Goal: Transaction & Acquisition: Purchase product/service

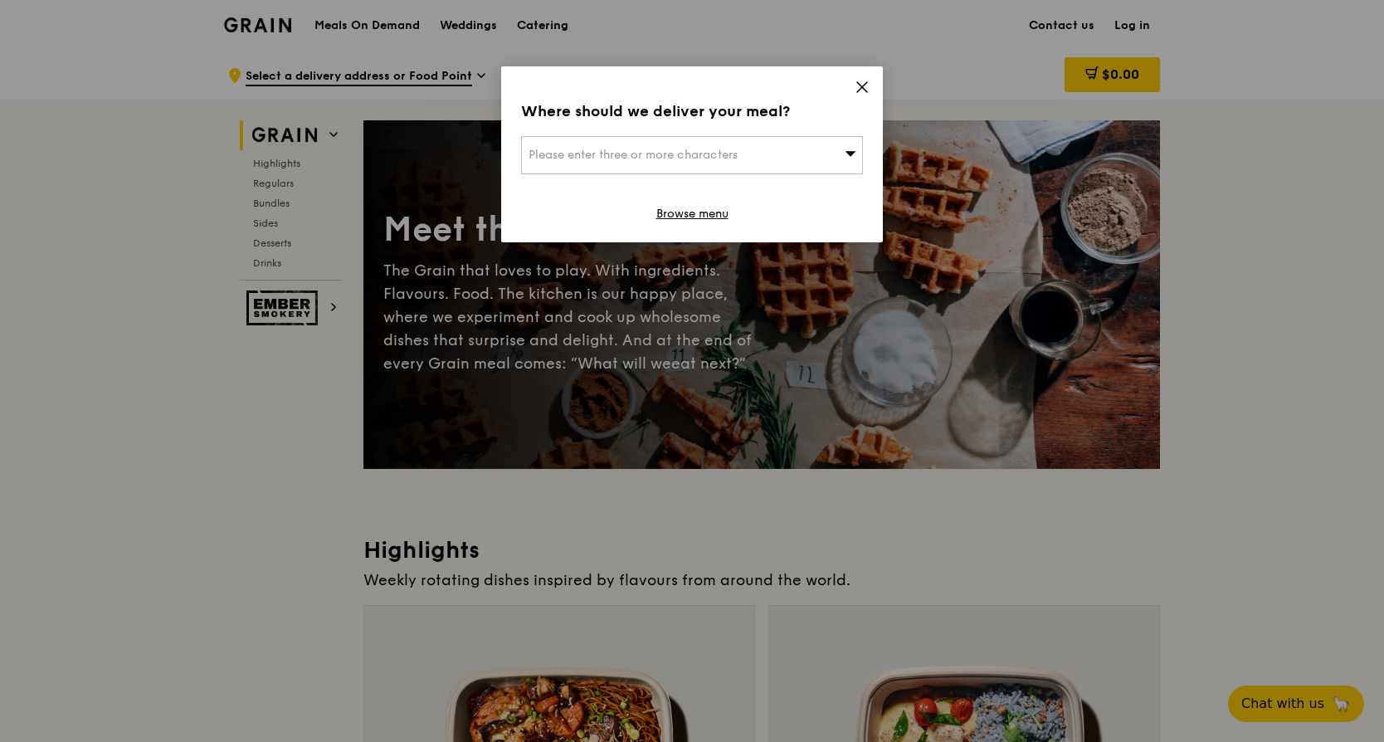
click at [861, 90] on icon at bounding box center [862, 87] width 15 height 15
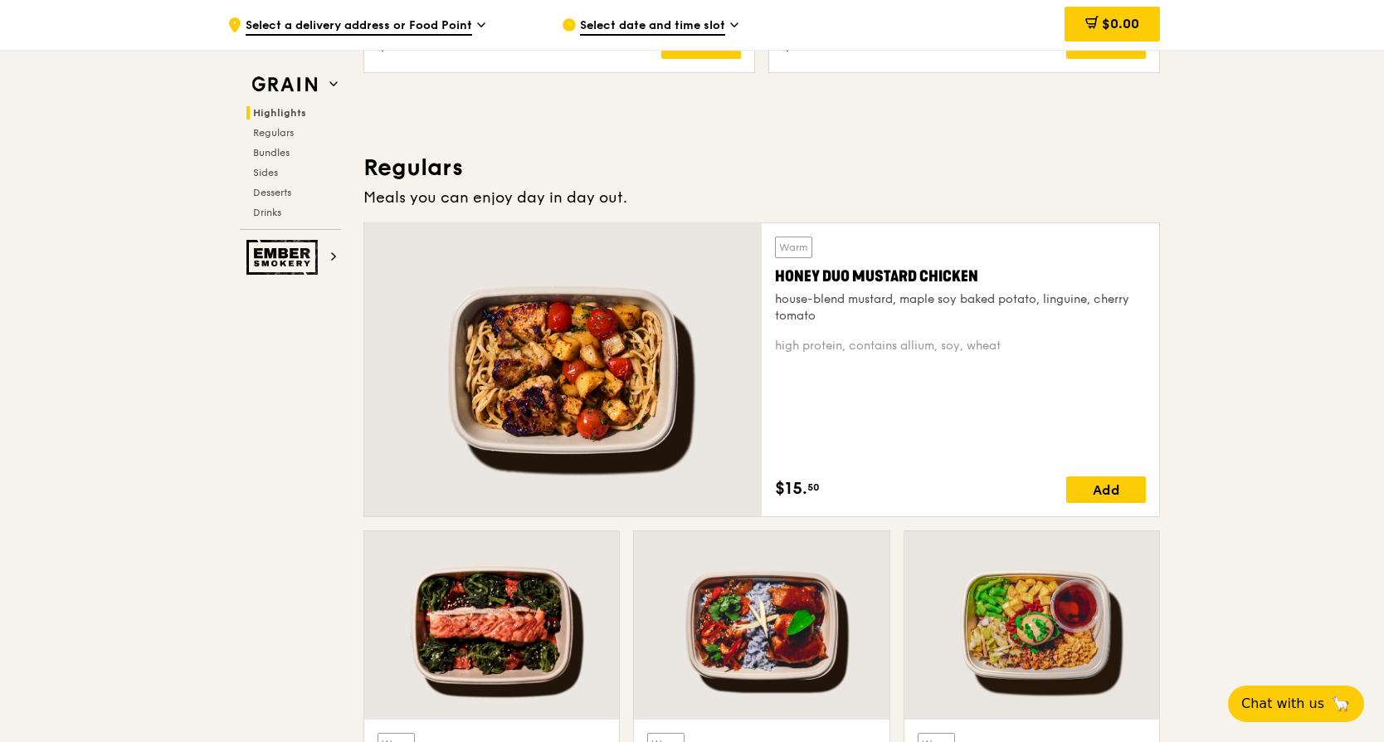
scroll to position [996, 0]
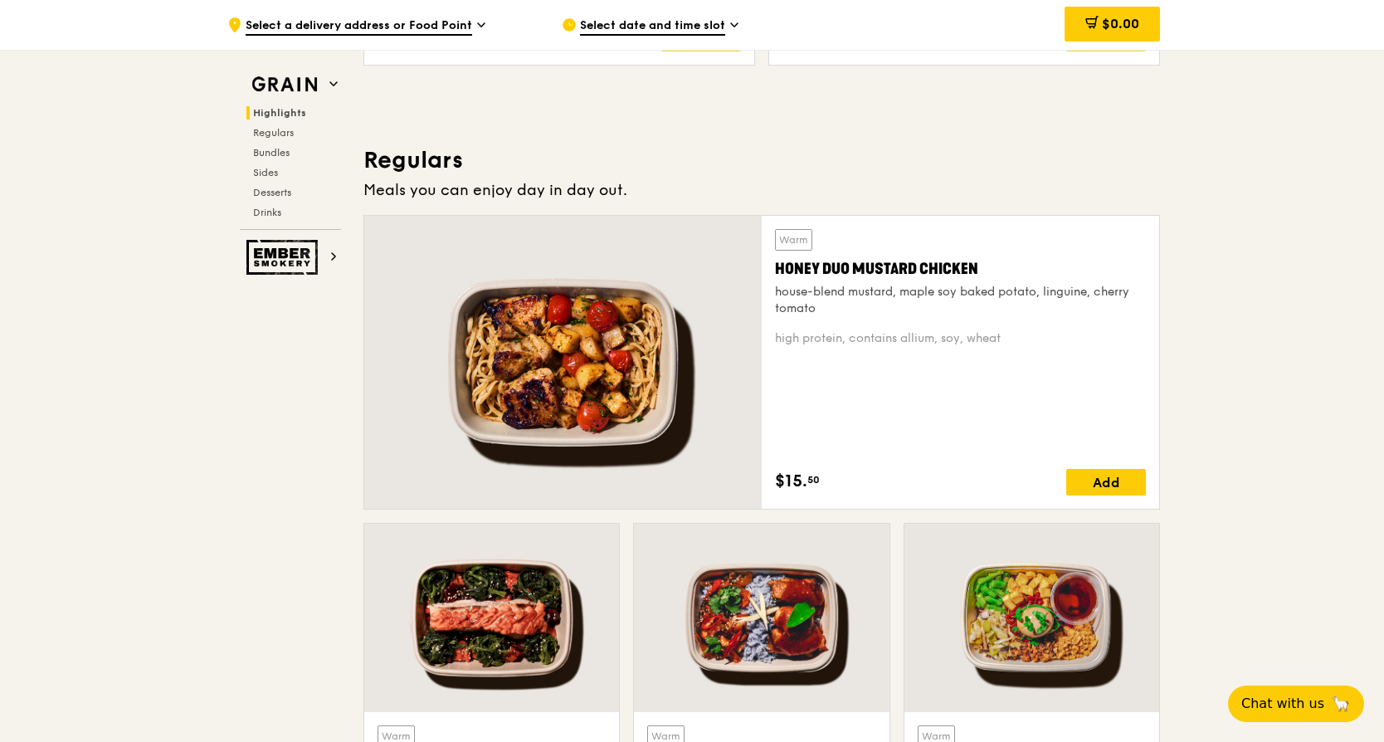
click at [828, 267] on div "Honey Duo Mustard Chicken" at bounding box center [960, 268] width 371 height 23
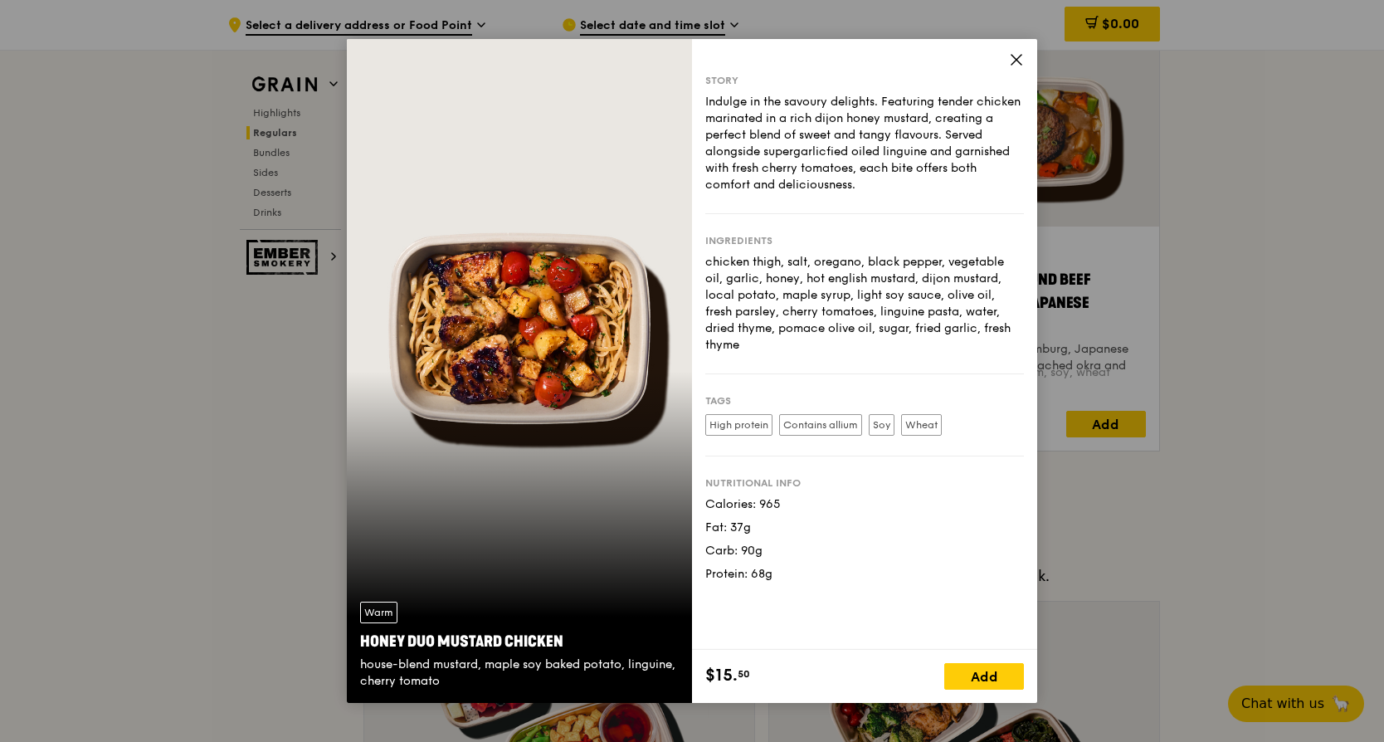
scroll to position [1892, 0]
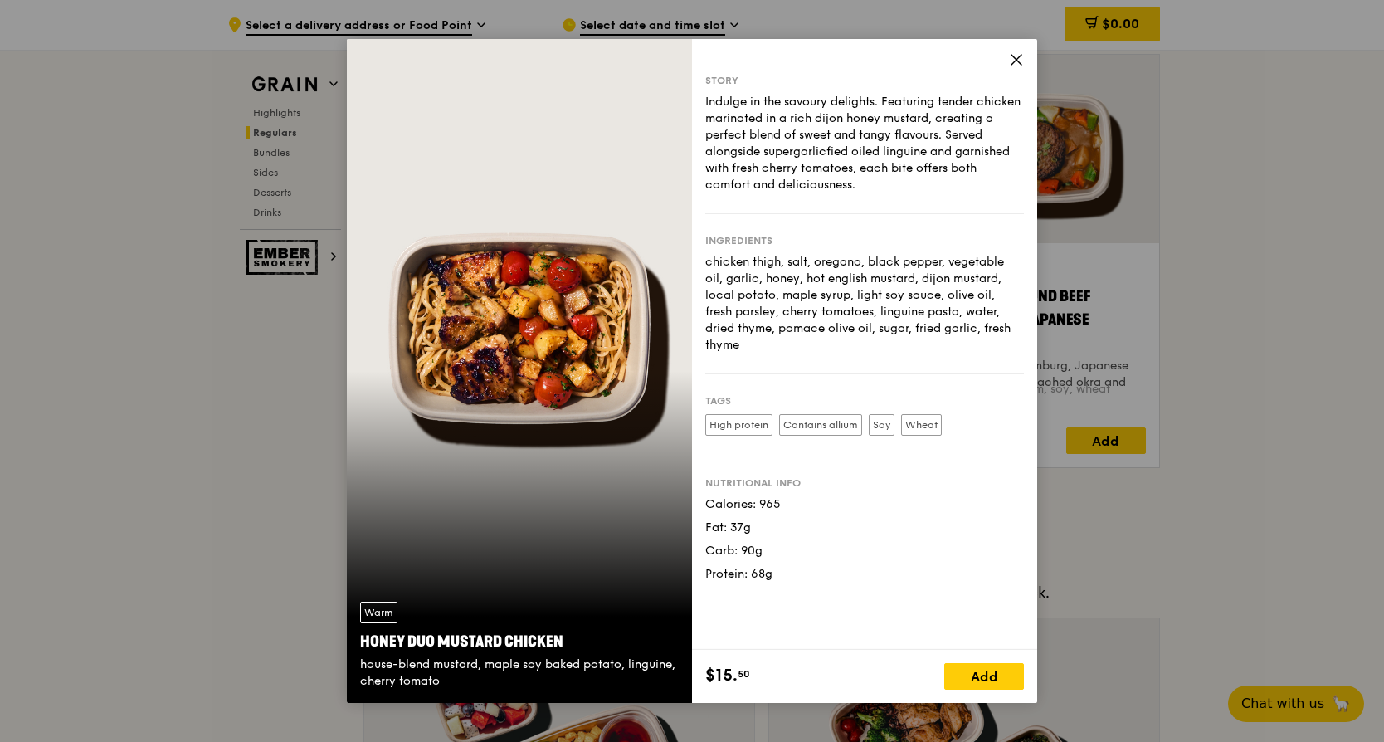
click at [1017, 58] on icon at bounding box center [1016, 60] width 10 height 10
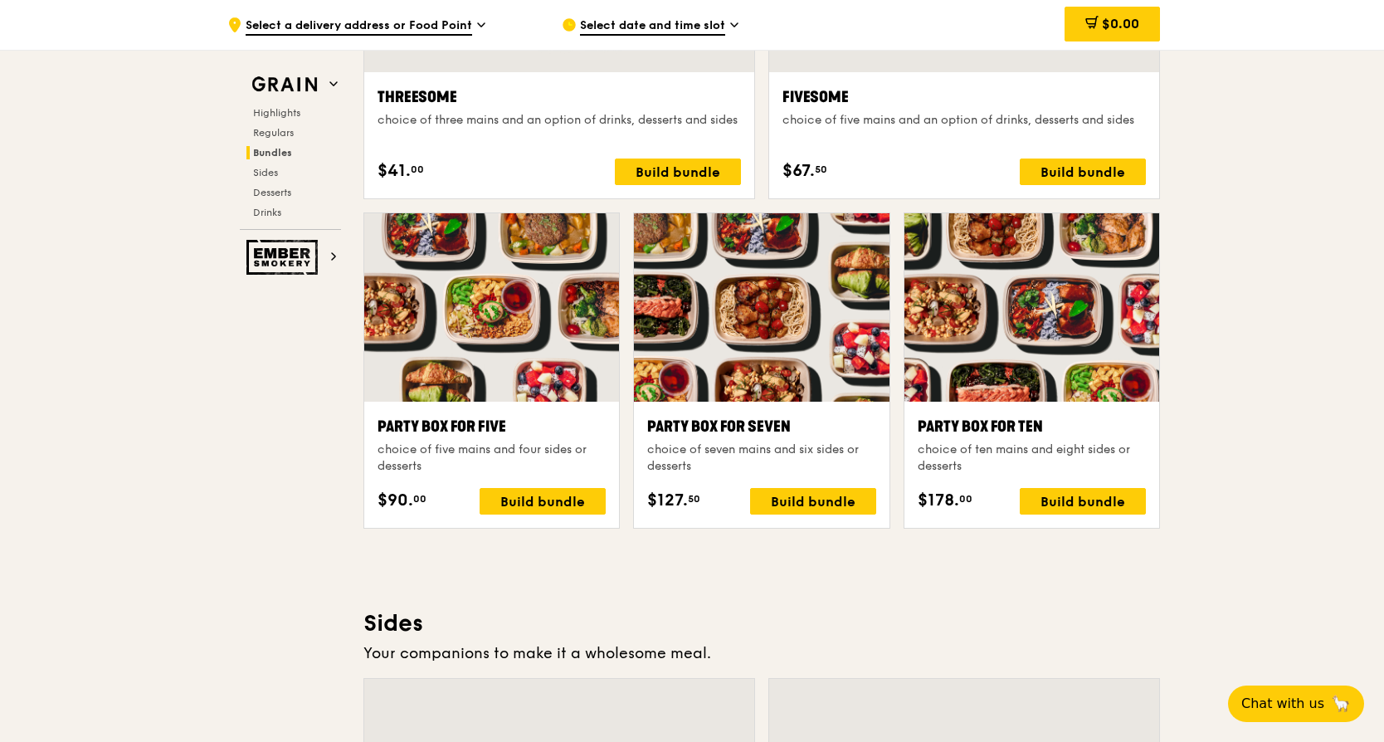
scroll to position [3136, 0]
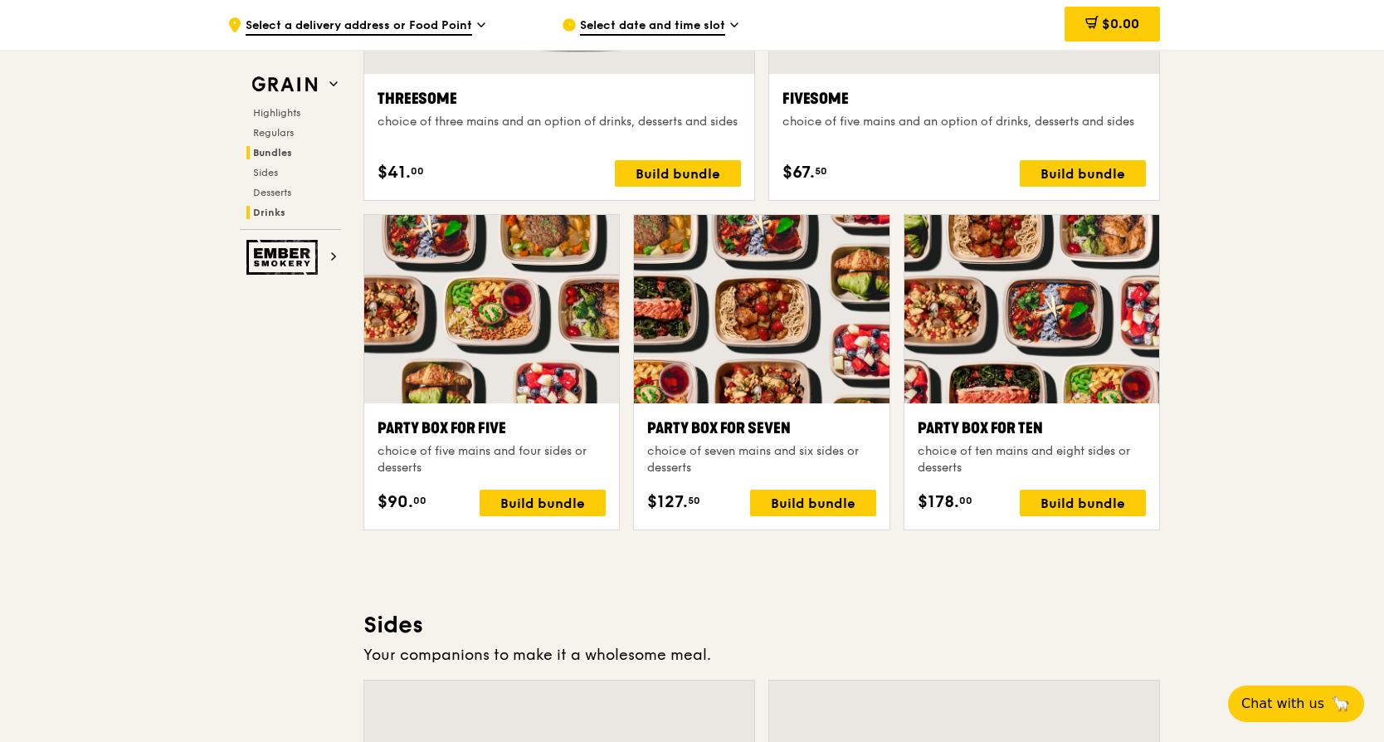
click at [266, 215] on span "Drinks" at bounding box center [269, 213] width 32 height 12
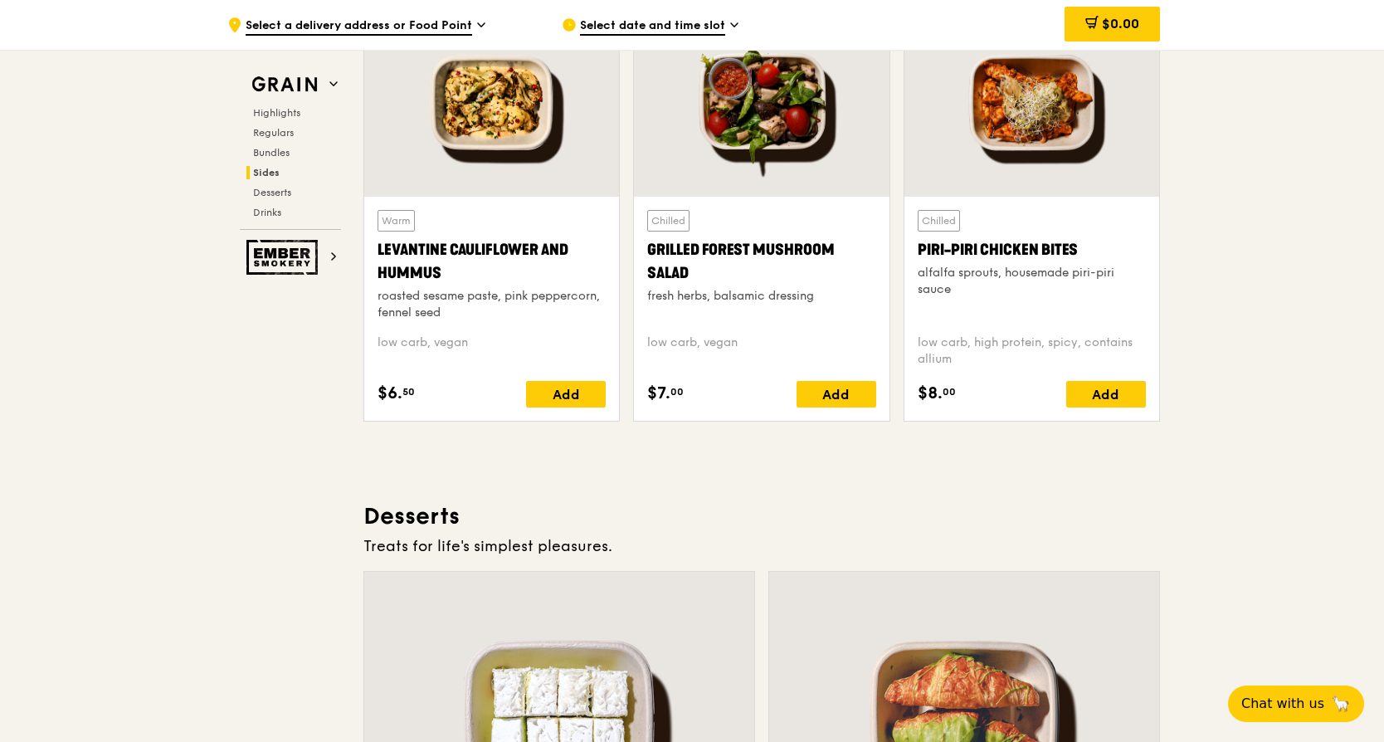
scroll to position [4148, 0]
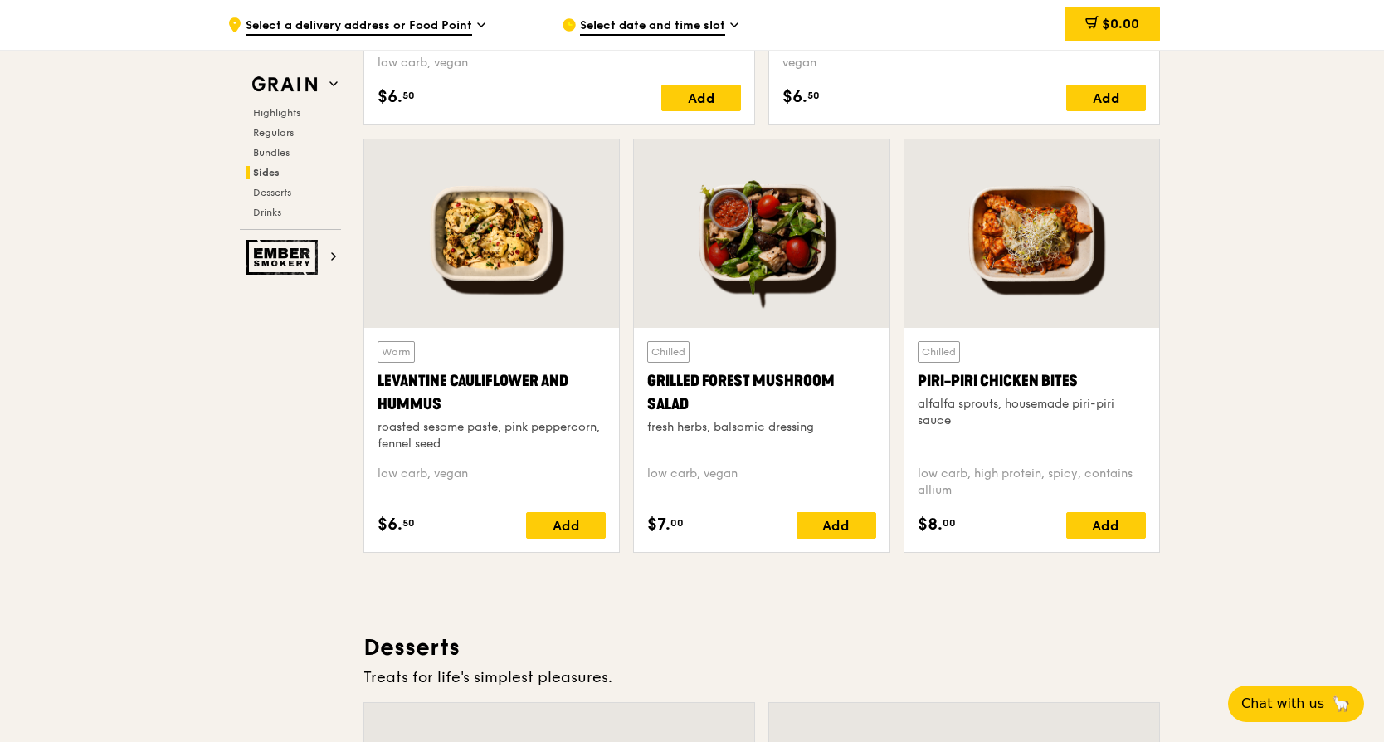
click at [507, 380] on div "Levantine Cauliflower and Hummus" at bounding box center [492, 392] width 228 height 46
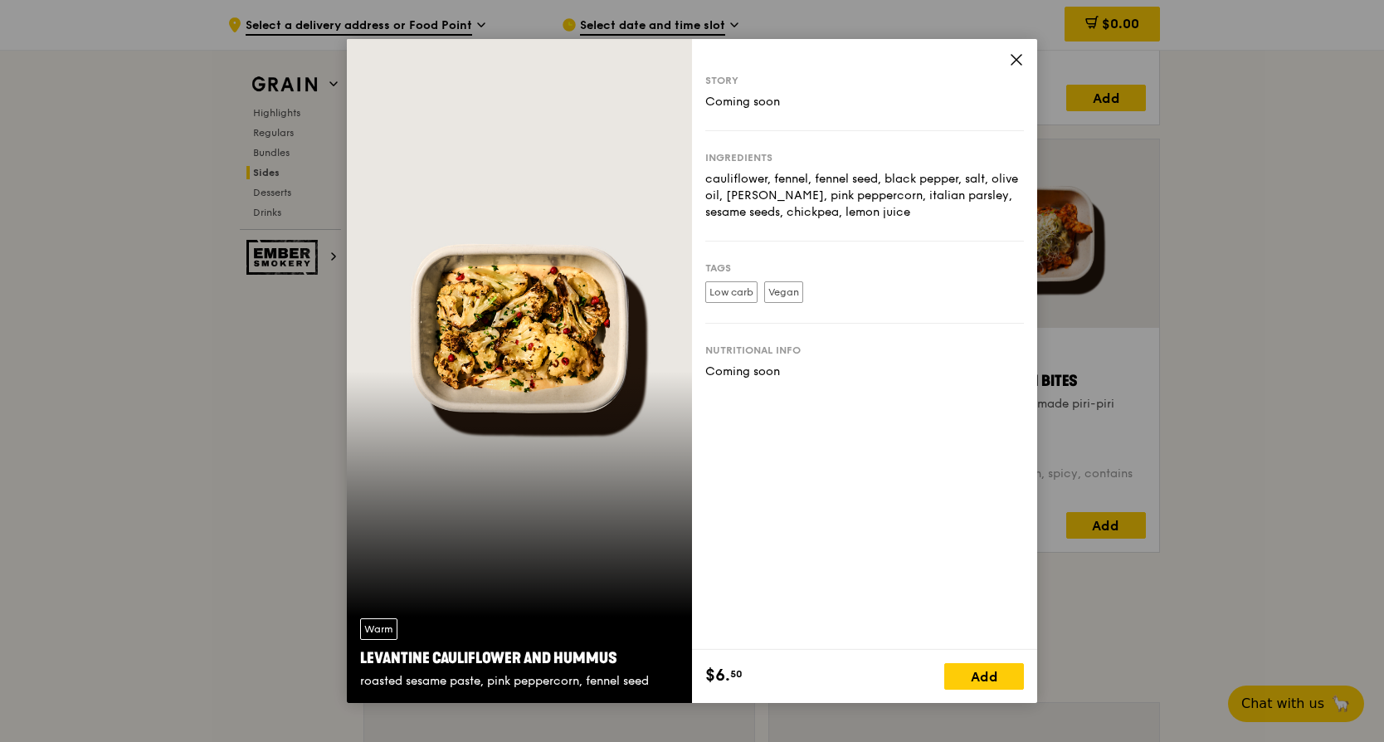
click at [1016, 56] on icon at bounding box center [1016, 59] width 15 height 15
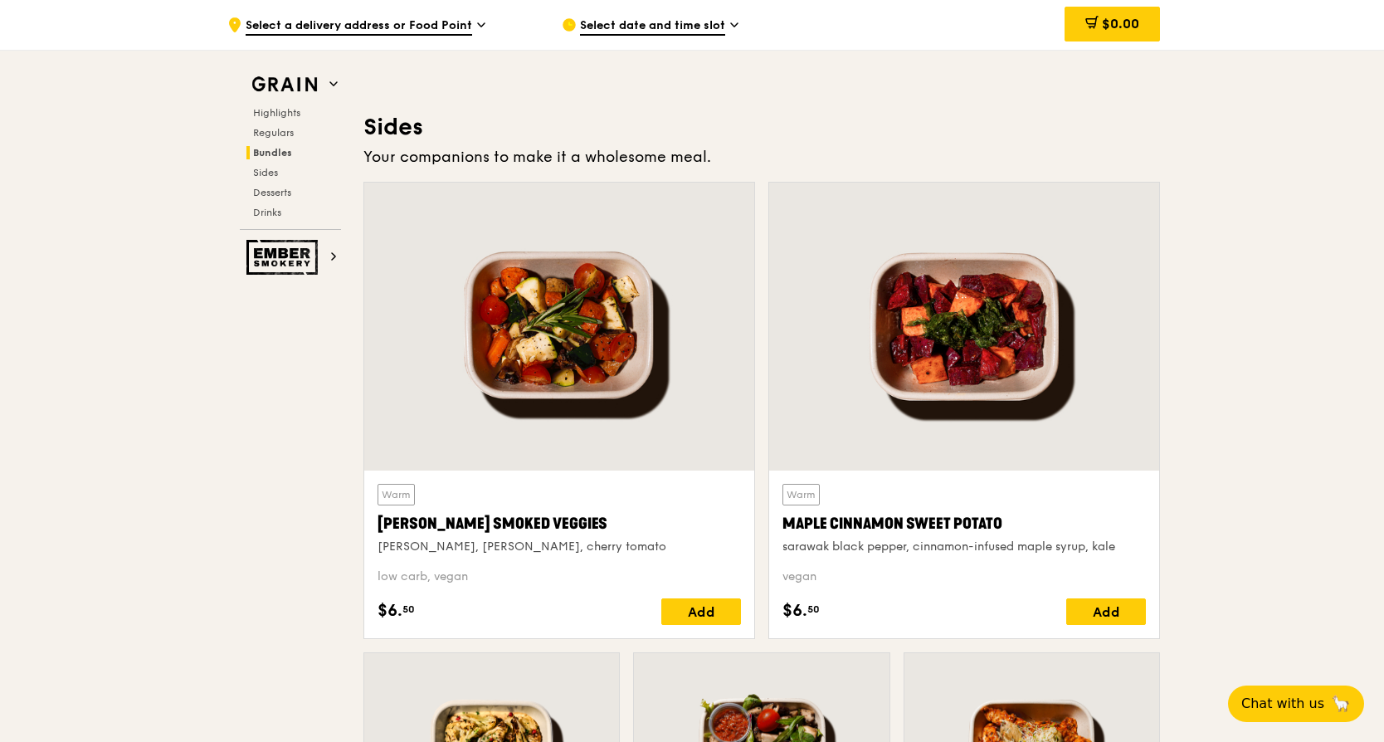
scroll to position [3567, 0]
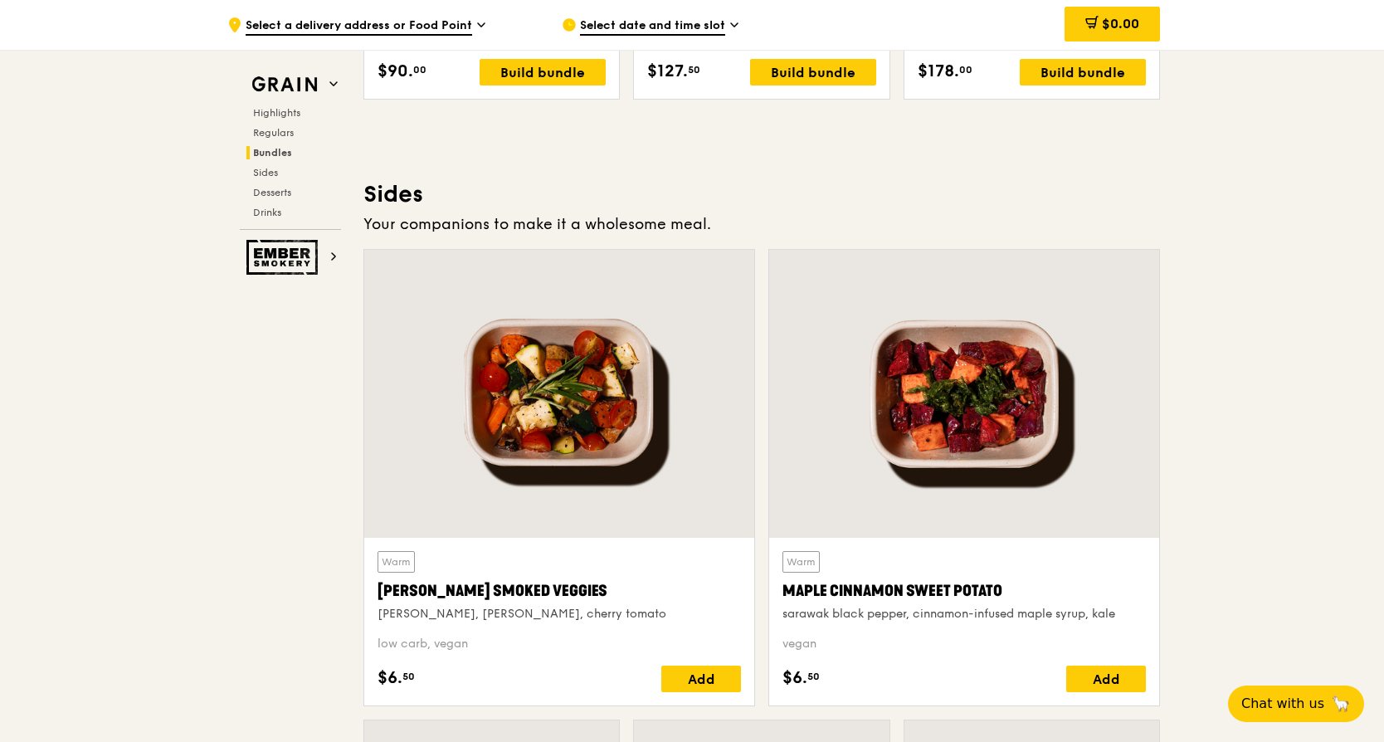
click at [913, 520] on div at bounding box center [964, 394] width 390 height 288
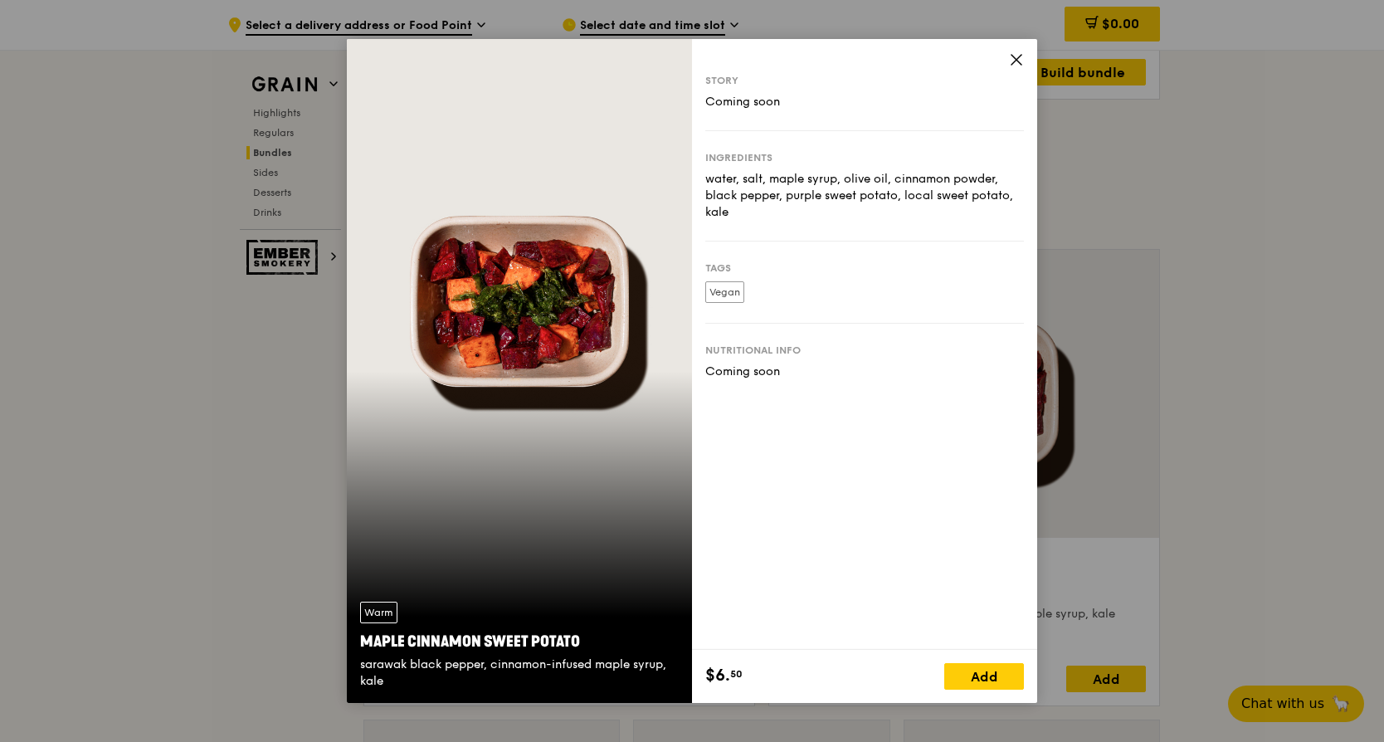
click at [1016, 55] on icon at bounding box center [1016, 59] width 15 height 15
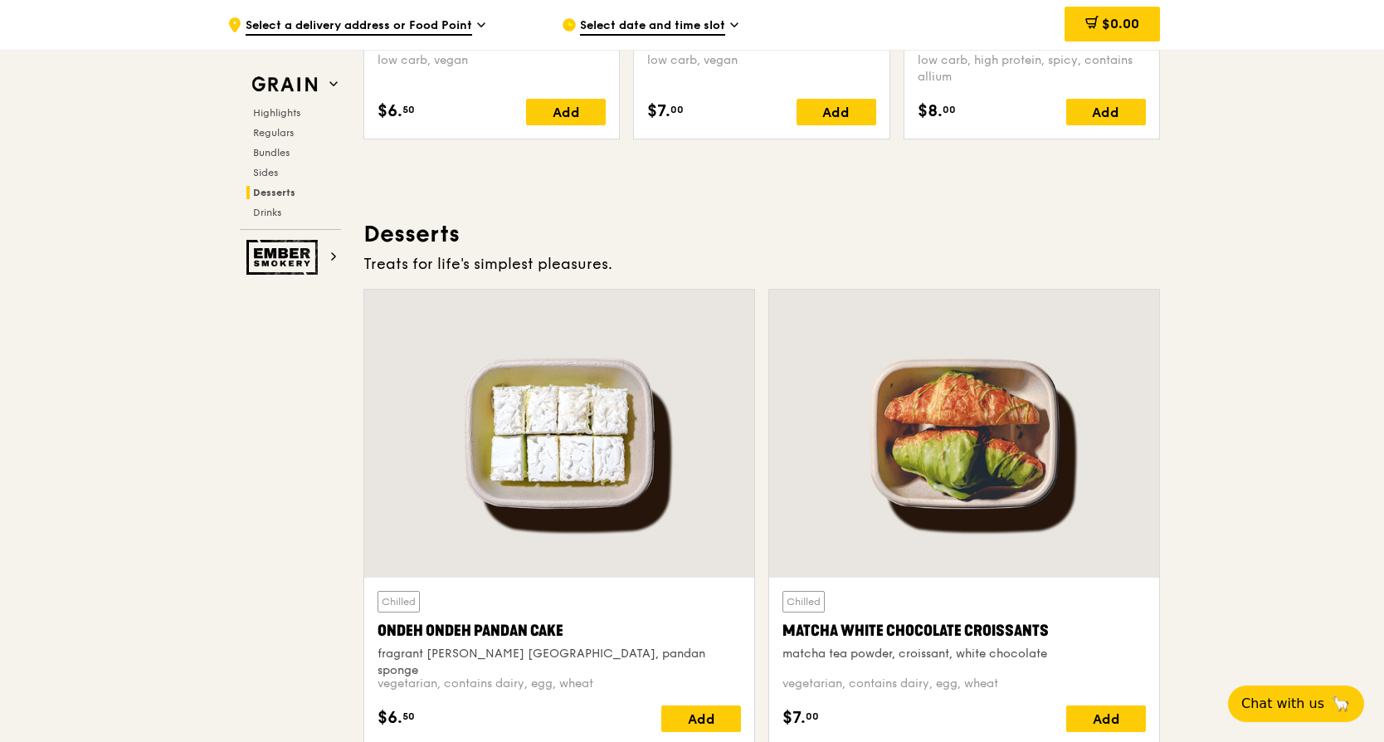
scroll to position [4314, 0]
